Goal: Information Seeking & Learning: Learn about a topic

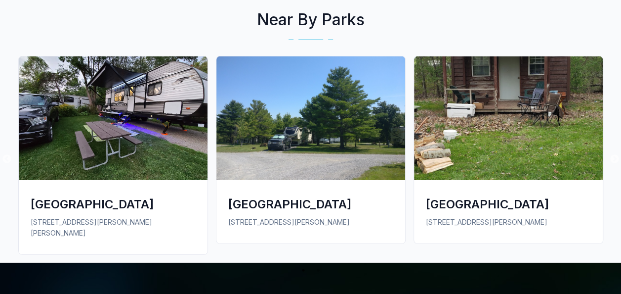
scroll to position [1508, 0]
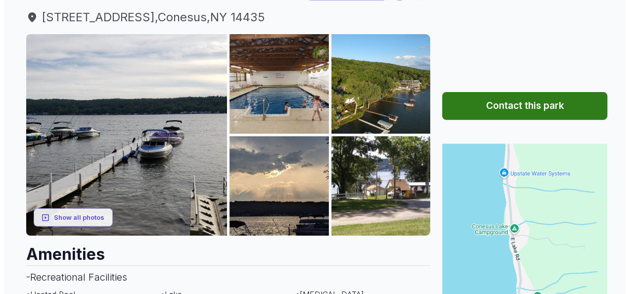
scroll to position [120, 0]
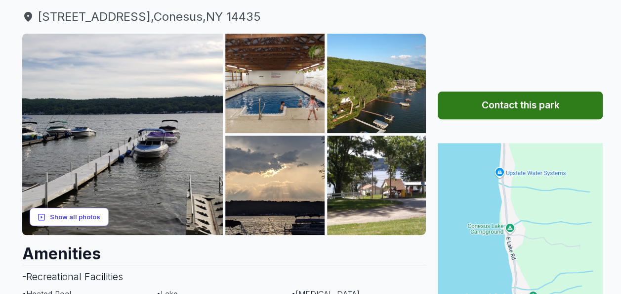
click at [83, 214] on button "Show all photos" at bounding box center [69, 217] width 79 height 18
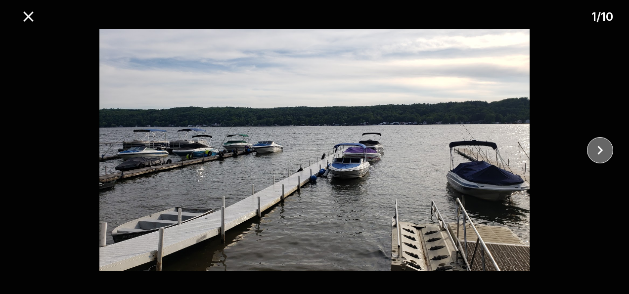
click at [603, 150] on icon "close" at bounding box center [599, 149] width 17 height 17
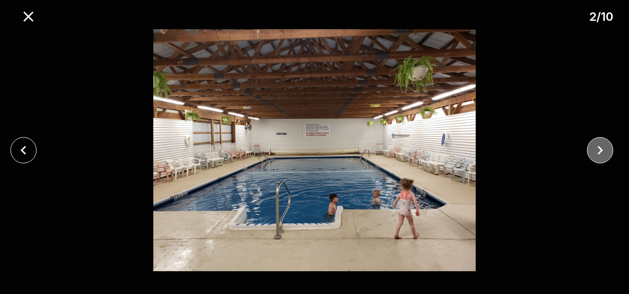
click at [604, 151] on icon "close" at bounding box center [599, 149] width 17 height 17
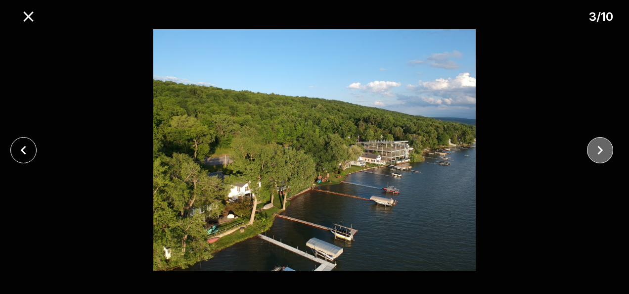
click at [604, 146] on icon "close" at bounding box center [599, 149] width 17 height 17
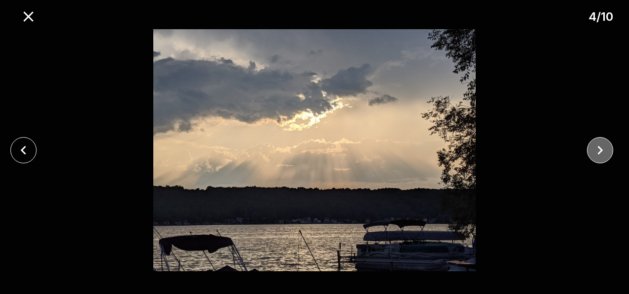
click at [604, 146] on icon "close" at bounding box center [599, 149] width 17 height 17
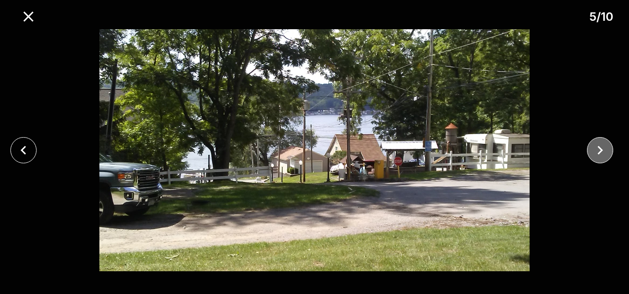
click at [604, 146] on icon "close" at bounding box center [599, 149] width 17 height 17
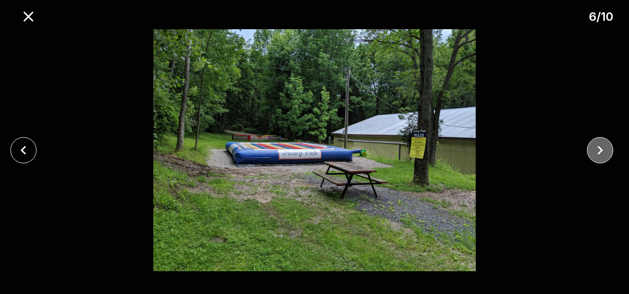
click at [604, 148] on icon "close" at bounding box center [599, 149] width 17 height 17
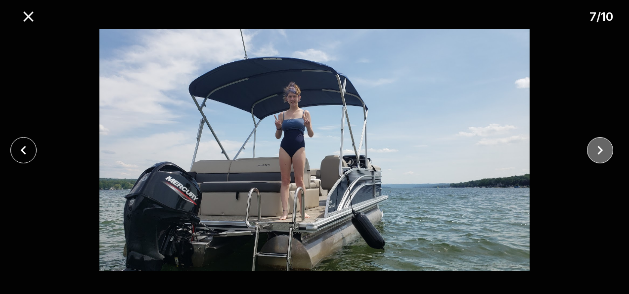
click at [604, 147] on icon "close" at bounding box center [599, 149] width 17 height 17
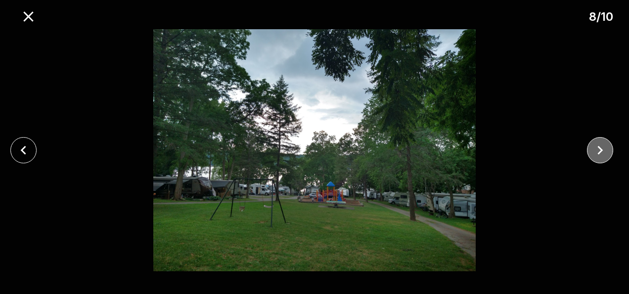
click at [605, 150] on icon "close" at bounding box center [599, 149] width 17 height 17
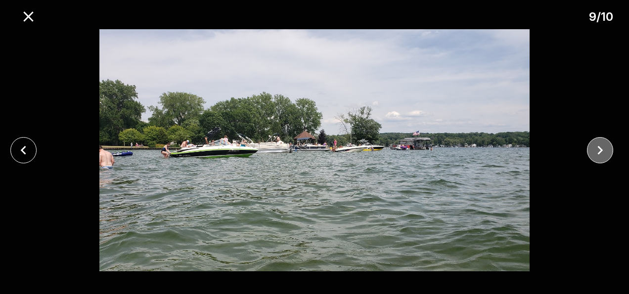
click at [605, 151] on icon "close" at bounding box center [599, 149] width 17 height 17
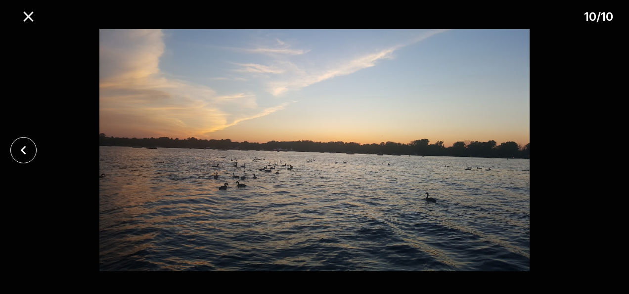
click at [605, 150] on div at bounding box center [314, 150] width 629 height 242
click at [605, 146] on div at bounding box center [314, 150] width 629 height 242
